Goal: Task Accomplishment & Management: Use online tool/utility

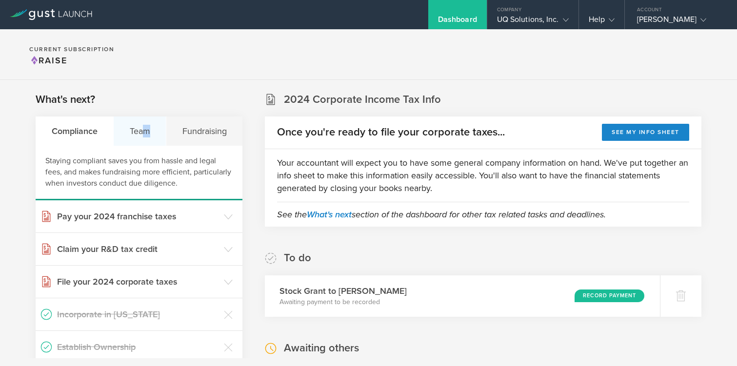
click at [145, 138] on div "Team" at bounding box center [140, 131] width 53 height 29
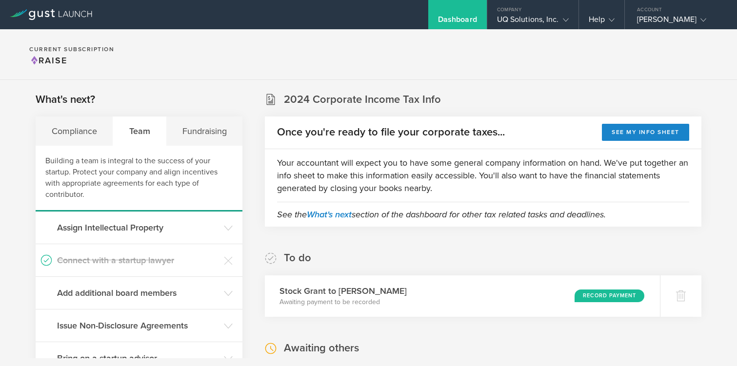
click at [134, 126] on div "Team" at bounding box center [139, 131] width 53 height 29
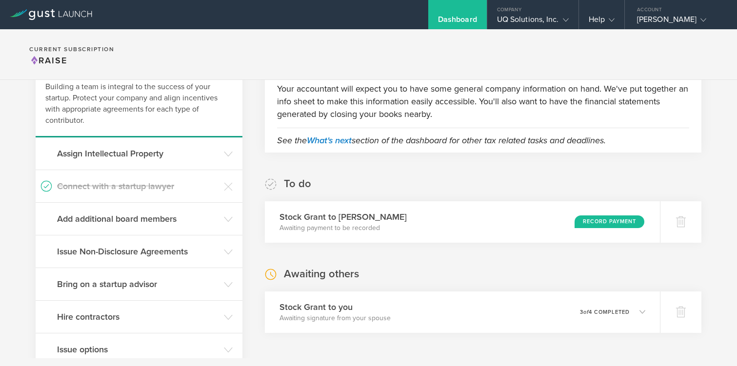
scroll to position [78, 0]
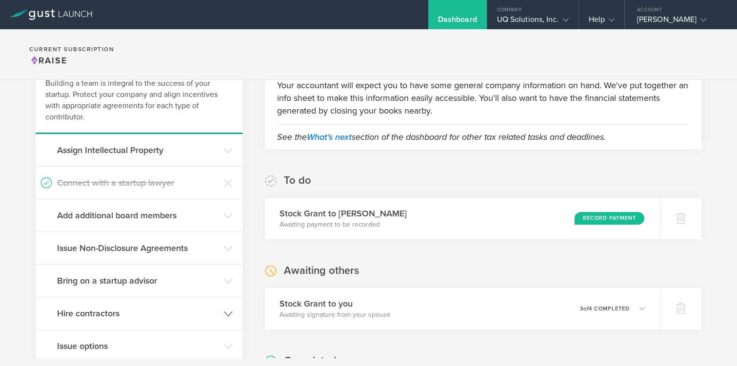
click at [92, 313] on h3 "Hire contractors" at bounding box center [138, 313] width 162 height 13
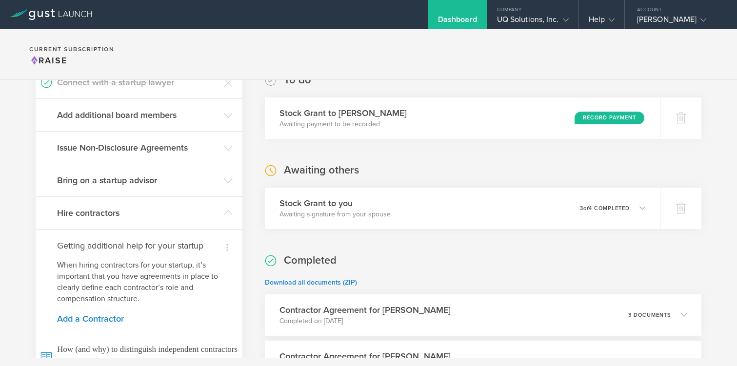
scroll to position [182, 0]
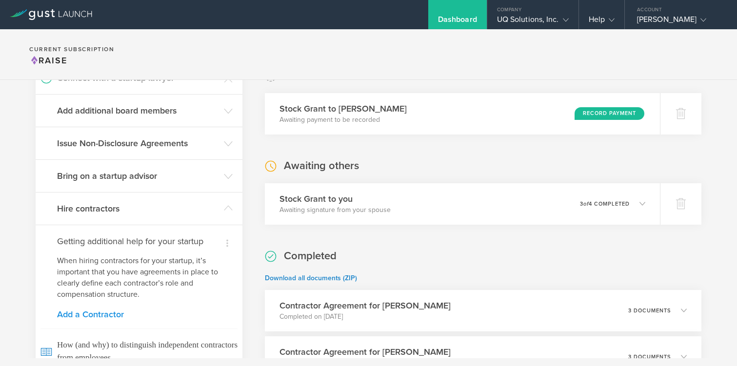
click at [94, 318] on link "Add a Contractor" at bounding box center [139, 314] width 164 height 9
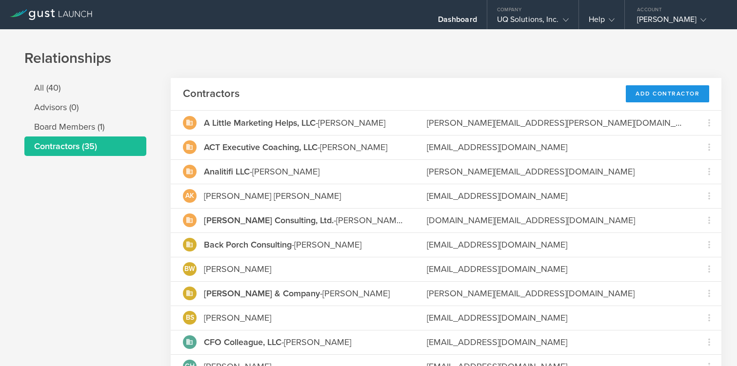
click at [672, 97] on div "Add Contractor" at bounding box center [667, 93] width 83 height 17
